Goal: Check status: Check status

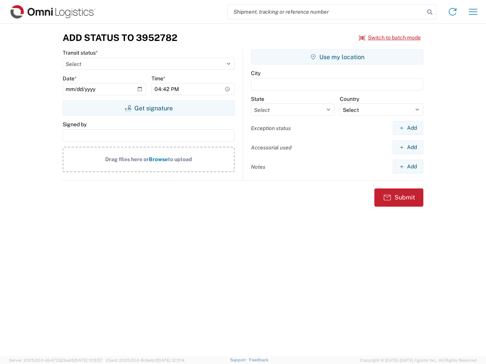
click at [326, 12] on input "search" at bounding box center [326, 12] width 197 height 14
click at [430, 12] on icon at bounding box center [429, 12] width 11 height 11
click at [452, 12] on icon at bounding box center [452, 12] width 12 height 12
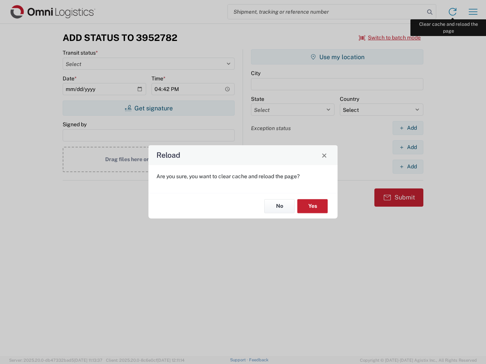
click at [473, 12] on div "Reload Are you sure, you want to clear cache and reload the page? No Yes" at bounding box center [243, 182] width 486 height 364
click at [390, 38] on div "Reload Are you sure, you want to clear cache and reload the page? No Yes" at bounding box center [243, 182] width 486 height 364
click at [148, 108] on div "Reload Are you sure, you want to clear cache and reload the page? No Yes" at bounding box center [243, 182] width 486 height 364
click at [337, 57] on div "Reload Are you sure, you want to clear cache and reload the page? No Yes" at bounding box center [243, 182] width 486 height 364
click at [408, 128] on div "Reload Are you sure, you want to clear cache and reload the page? No Yes" at bounding box center [243, 182] width 486 height 364
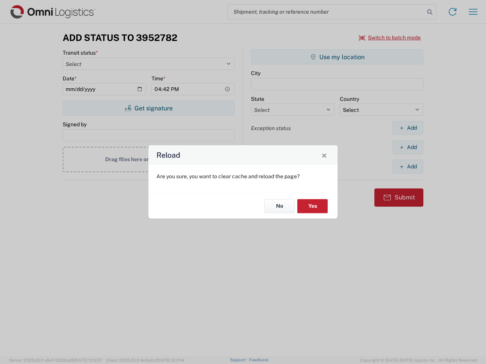
click at [408, 147] on div "Reload Are you sure, you want to clear cache and reload the page? No Yes" at bounding box center [243, 182] width 486 height 364
click at [408, 167] on div "Reload Are you sure, you want to clear cache and reload the page? No Yes" at bounding box center [243, 182] width 486 height 364
